Goal: Task Accomplishment & Management: Manage account settings

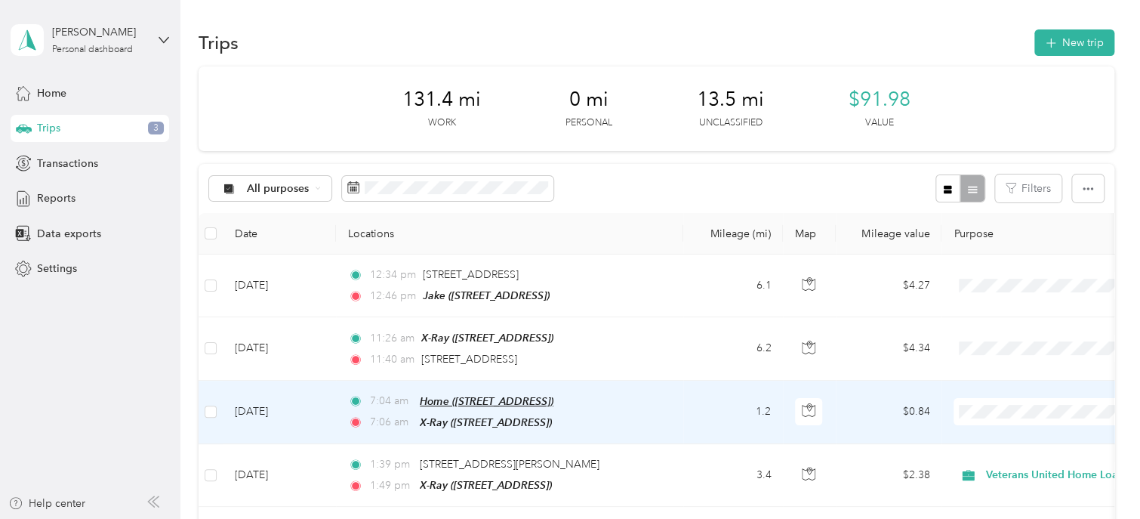
scroll to position [24, 0]
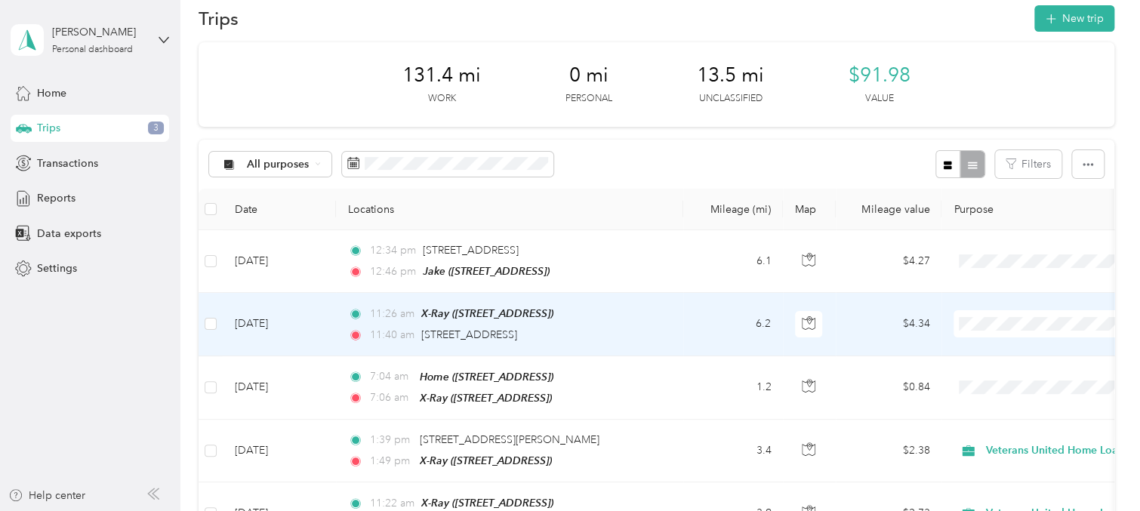
click at [980, 347] on icon at bounding box center [972, 344] width 19 height 12
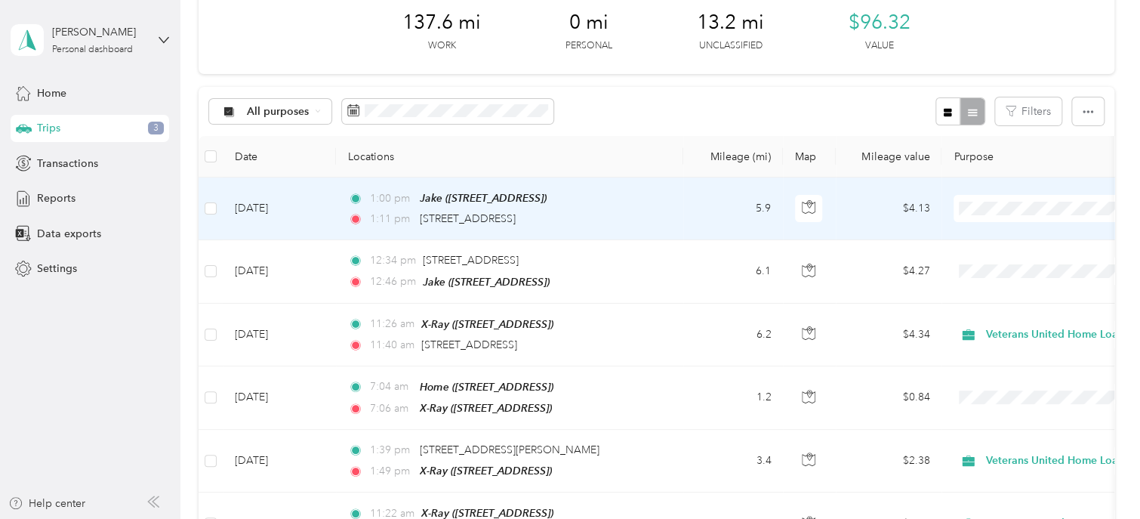
scroll to position [48, 0]
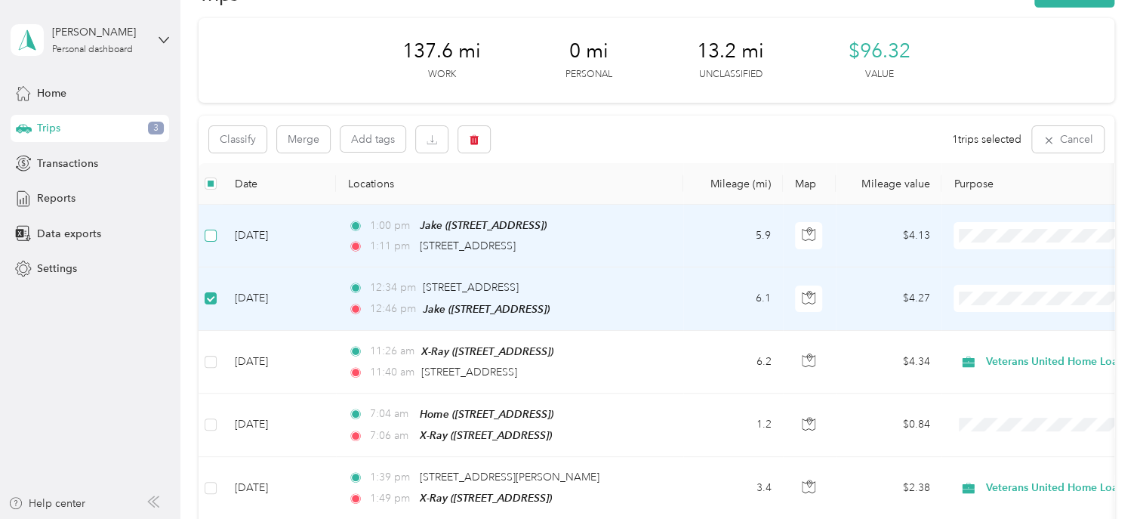
click at [214, 242] on label at bounding box center [211, 235] width 12 height 17
click at [476, 137] on icon "button" at bounding box center [474, 140] width 9 height 10
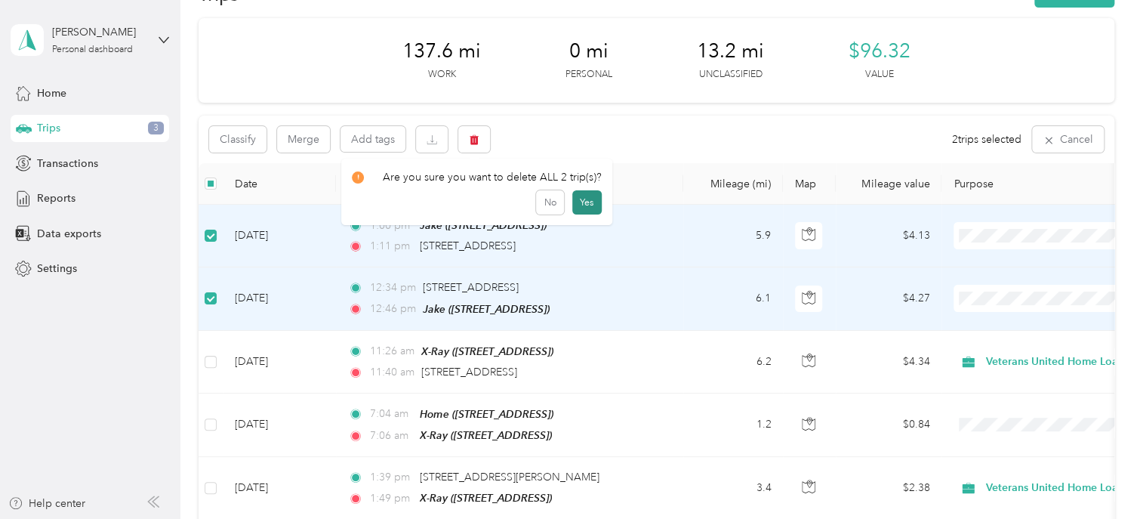
click at [580, 199] on button "Yes" at bounding box center [586, 202] width 29 height 24
